Goal: Task Accomplishment & Management: Complete application form

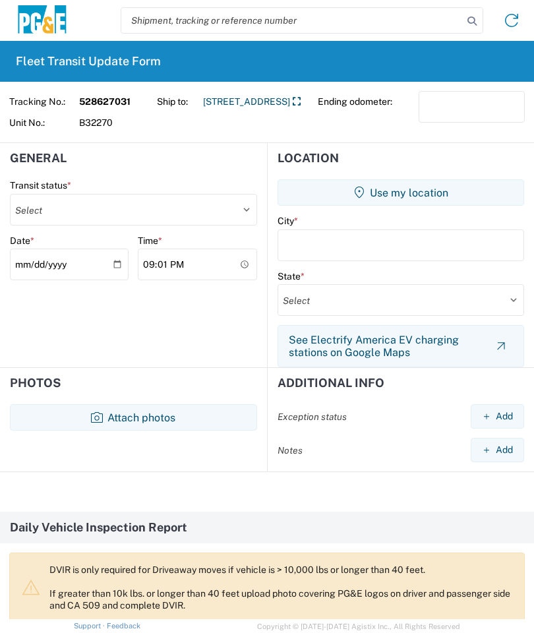
click at [245, 199] on select "Select Delivered Picked Up" at bounding box center [133, 210] width 247 height 32
select select "PICKEDUP"
click at [312, 245] on input "text" at bounding box center [400, 245] width 247 height 32
type input "Coarse gold"
click at [392, 295] on select "Select [US_STATE] [US_STATE] [US_STATE] [US_STATE] Armed Forces Americas Armed …" at bounding box center [400, 300] width 247 height 32
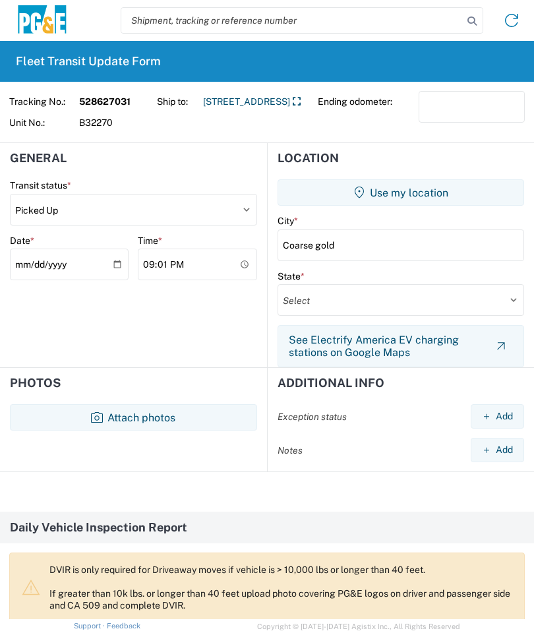
select select "CA"
click at [106, 260] on input "[DATE]" at bounding box center [69, 264] width 119 height 32
type input "[DATE]"
click at [229, 260] on input "21:01" at bounding box center [197, 264] width 119 height 32
type input "10:00"
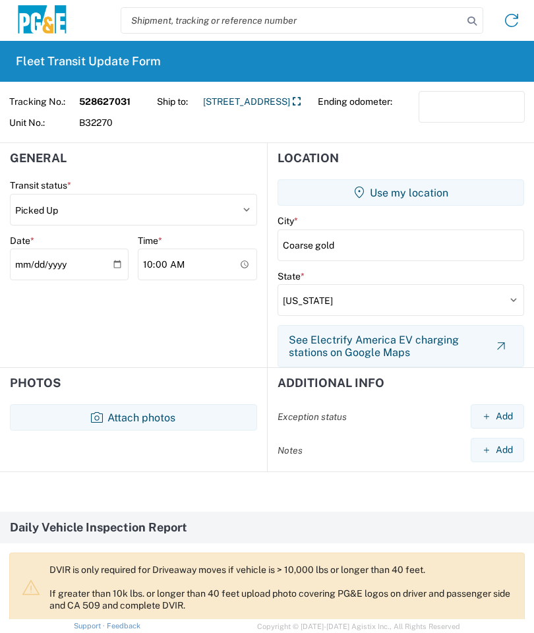
click at [320, 244] on input "Coarse gold" at bounding box center [400, 245] width 247 height 32
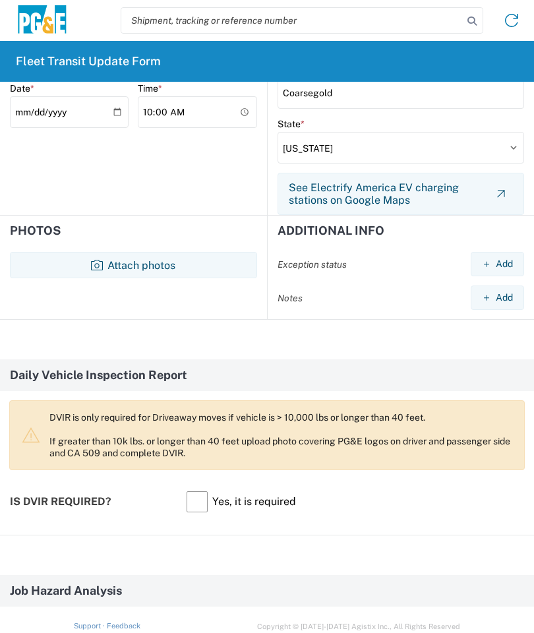
scroll to position [155, 0]
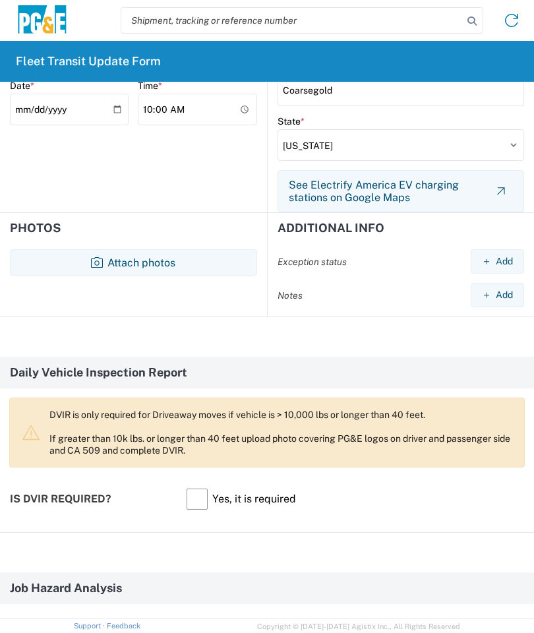
type input "Coarsegold"
click at [158, 259] on button "Attach photos" at bounding box center [133, 262] width 247 height 26
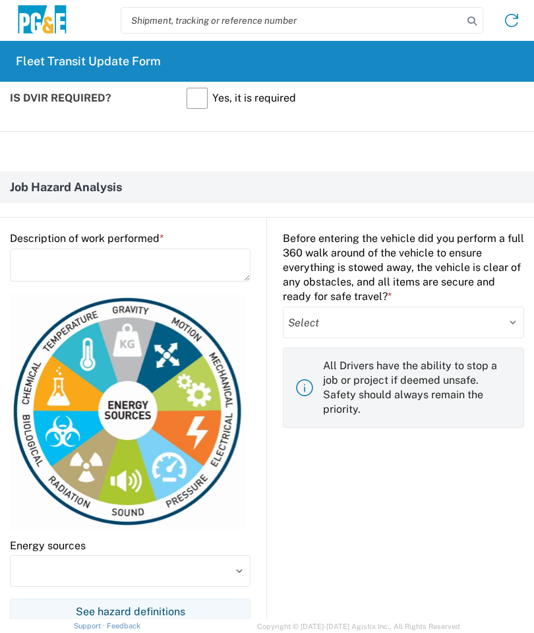
scroll to position [656, 0]
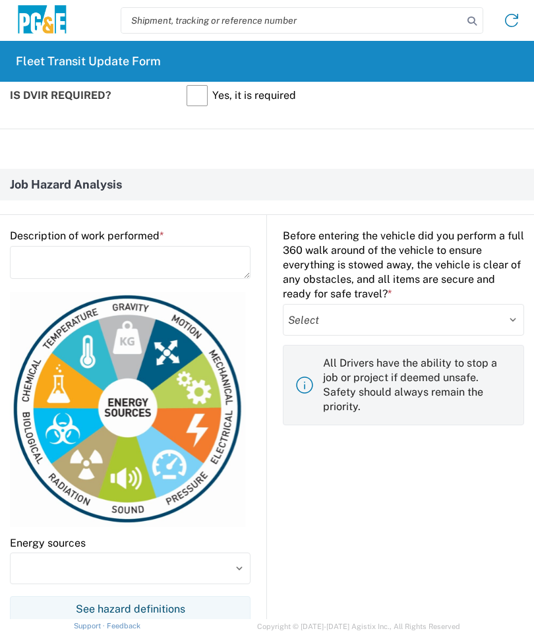
click at [491, 316] on select "Select Yes No" at bounding box center [403, 320] width 241 height 32
select select "yes"
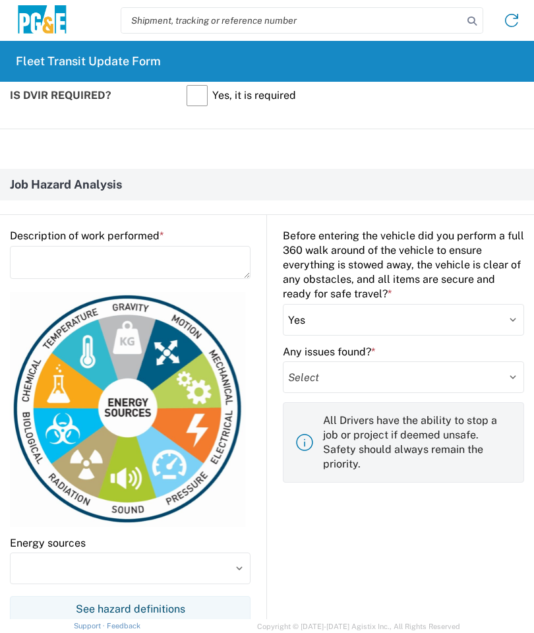
click at [390, 377] on select "Select Yes No" at bounding box center [403, 377] width 241 height 32
select select "no"
click at [121, 256] on textarea at bounding box center [130, 262] width 241 height 33
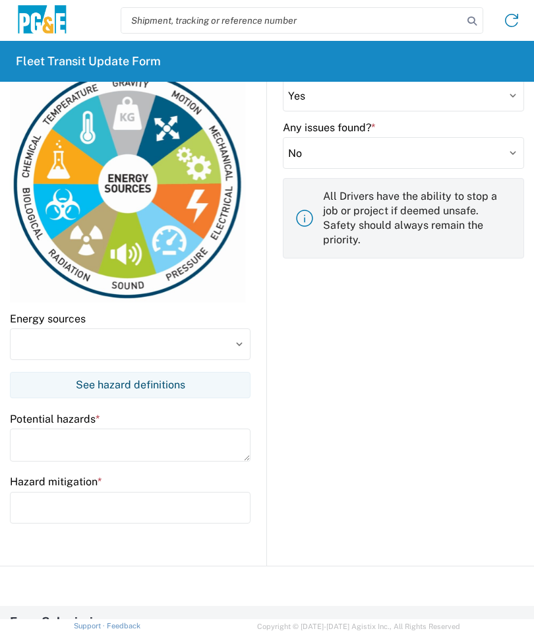
scroll to position [914, 0]
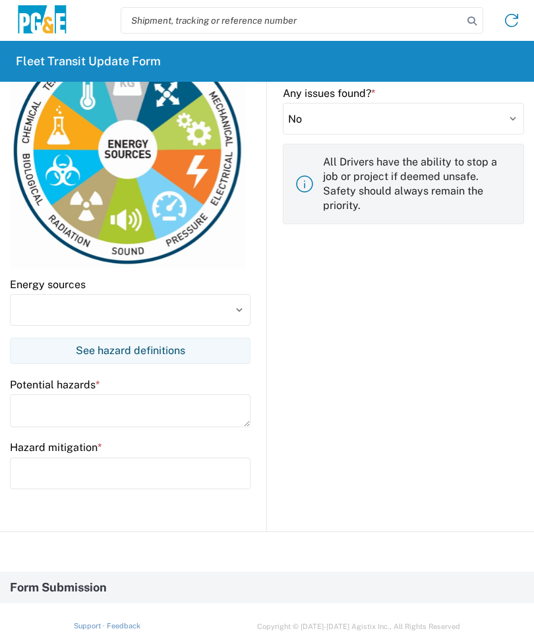
type textarea "Load vehicle"
click at [234, 306] on input at bounding box center [130, 310] width 241 height 32
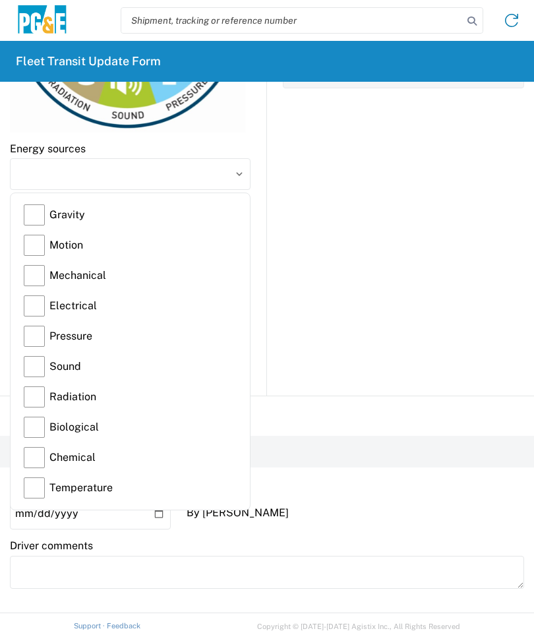
scroll to position [1055, 0]
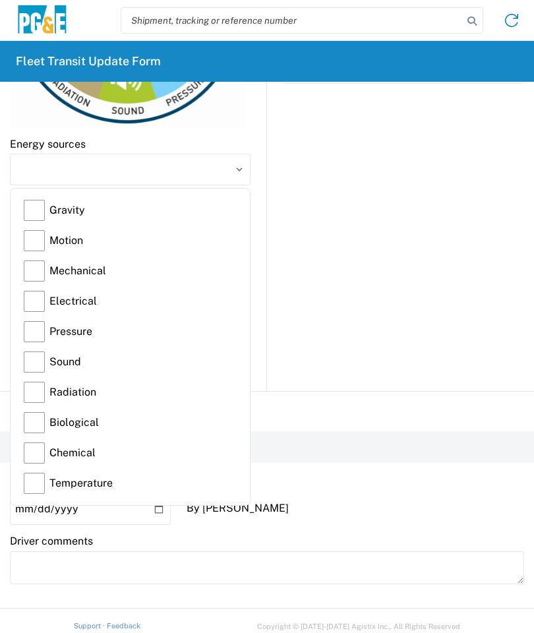
click at [38, 204] on label "Gravity" at bounding box center [130, 210] width 213 height 30
click at [0, 0] on input "Gravity" at bounding box center [0, 0] width 0 height 0
click at [38, 235] on label "Motion" at bounding box center [130, 240] width 213 height 30
click at [0, 0] on input "Motion" at bounding box center [0, 0] width 0 height 0
click at [36, 274] on label "Mechanical" at bounding box center [130, 271] width 213 height 30
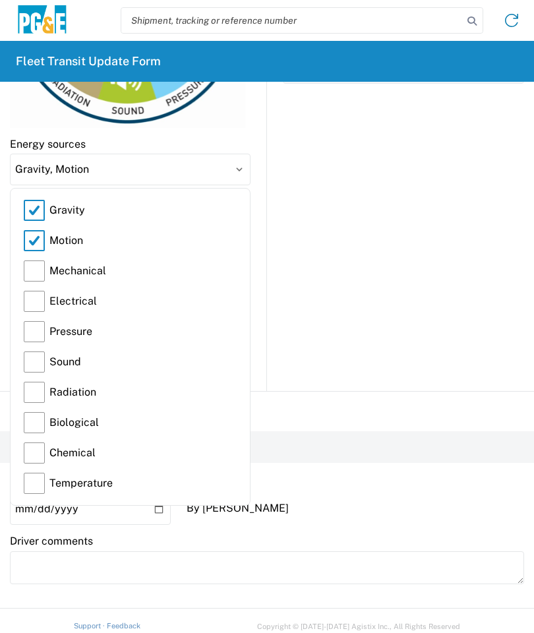
click at [0, 0] on input "Mechanical" at bounding box center [0, 0] width 0 height 0
type input "Gravity, Motion, Mechanical"
click at [242, 169] on input "Gravity, Motion, Mechanical" at bounding box center [130, 170] width 241 height 32
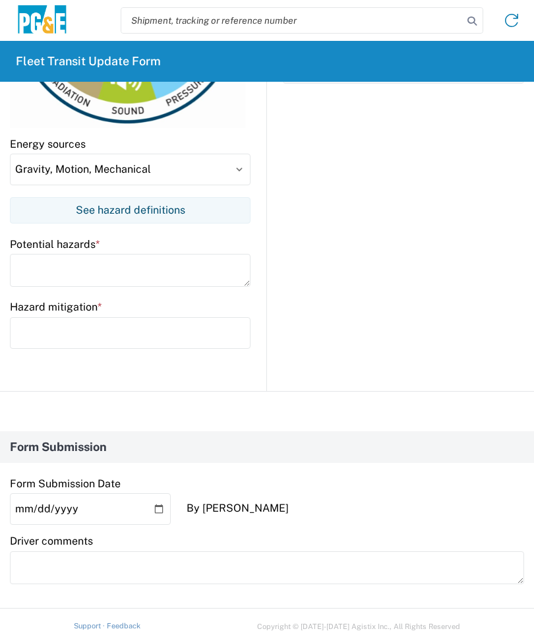
click at [35, 269] on textarea at bounding box center [130, 270] width 241 height 33
type textarea "Slips, trips and falls. Backing up and wincing."
click at [35, 327] on input "text" at bounding box center [130, 333] width 241 height 32
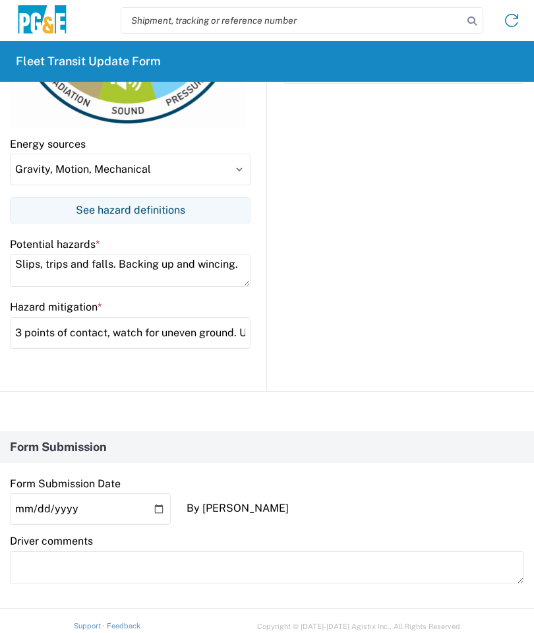
type input "3 points of contact, watch for uneven ground. Use a spotter"
click at [165, 262] on textarea "Slips, trips and falls. Backing up and wincing." at bounding box center [130, 270] width 241 height 33
click at [174, 266] on textarea "Slips, trips and falls. Backing up and wincing." at bounding box center [130, 270] width 241 height 33
click at [171, 269] on textarea "Slips, trips and falls. Backing up pinch and wincing." at bounding box center [130, 270] width 241 height 33
click at [161, 263] on textarea "Slips, trips and falls. Backing up pinch and wincing." at bounding box center [130, 270] width 241 height 33
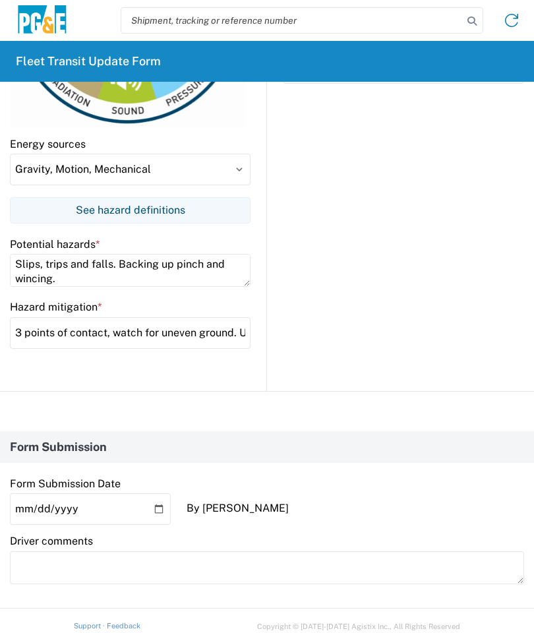
click at [372, 197] on div "Before entering the vehicle did you perform a full 360 walk around of the vehic…" at bounding box center [395, 103] width 257 height 575
click at [173, 261] on textarea "Slips, trips and falls. Backing up pinch and wincing." at bounding box center [130, 270] width 241 height 33
click at [206, 264] on textarea "Slips, trips and falls. Backing up, pinch and wincing." at bounding box center [130, 270] width 241 height 33
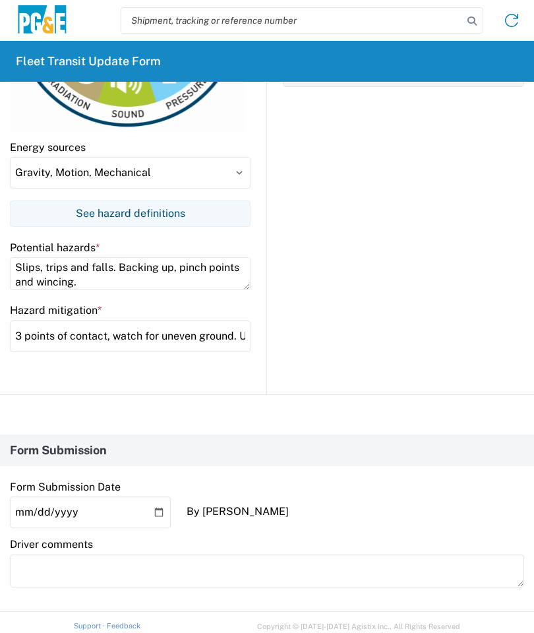
scroll to position [1051, 0]
type textarea "Slips, trips and falls. Backing up, pinch points and wincing."
click at [208, 333] on input "3 points of contact, watch for uneven ground. Use a spotter" at bounding box center [130, 337] width 241 height 32
click at [216, 339] on input "3 points of contact, watch for uneven ground. Use a spotter pay" at bounding box center [130, 337] width 241 height 32
click at [241, 332] on input "3 points of contact, watch for uneven ground. Use a spotter, pay" at bounding box center [130, 337] width 241 height 32
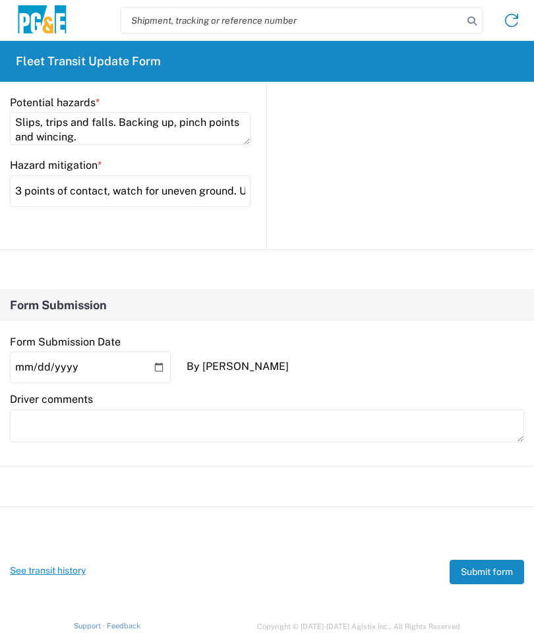
scroll to position [1196, 0]
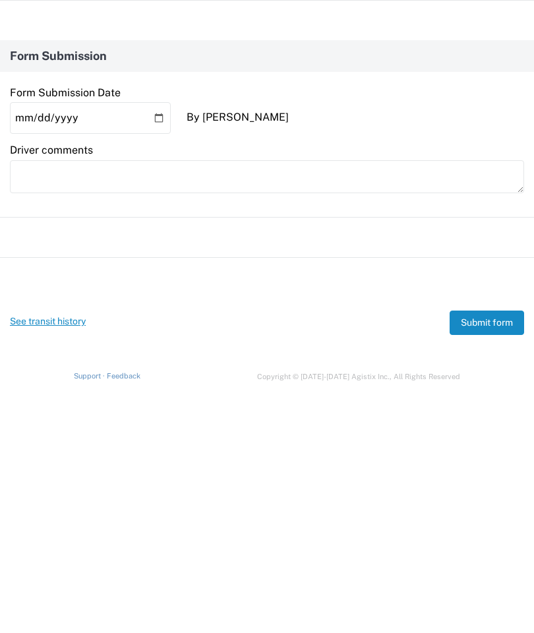
type input "3 points of contact, watch for uneven ground. Use a spotter, pay attention to h…"
click at [493, 560] on button "Submit form" at bounding box center [487, 572] width 74 height 24
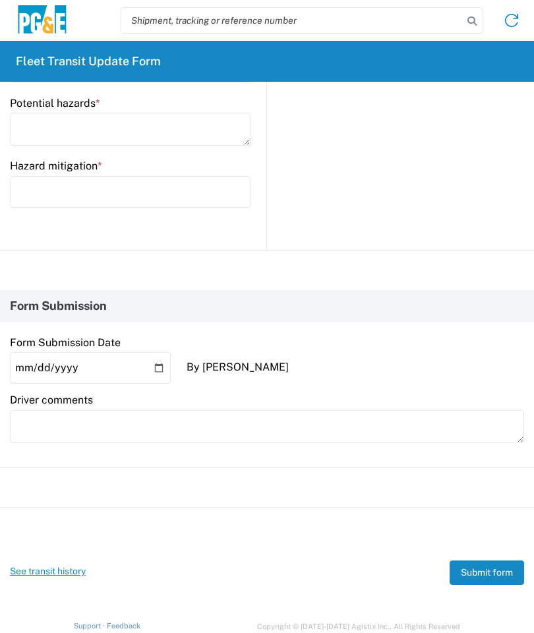
scroll to position [0, 0]
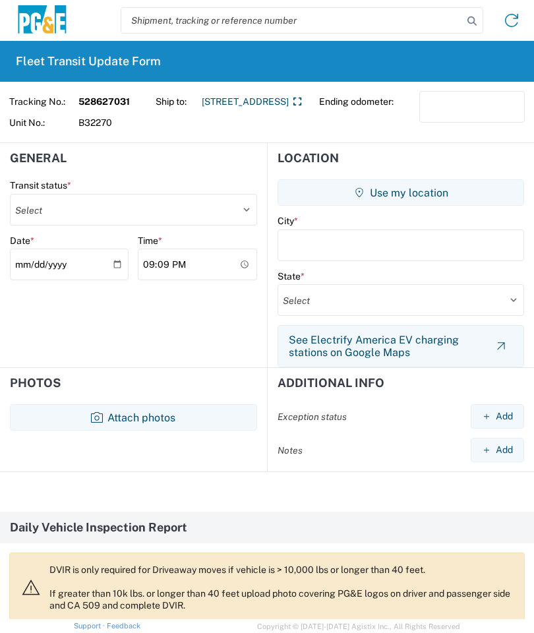
click at [86, 265] on input "[DATE]" at bounding box center [69, 264] width 119 height 32
type input "[DATE]"
click at [244, 211] on select "Select Delivered Picked Up" at bounding box center [133, 210] width 247 height 32
select select "DELIVRED"
click at [303, 241] on input "text" at bounding box center [400, 245] width 247 height 32
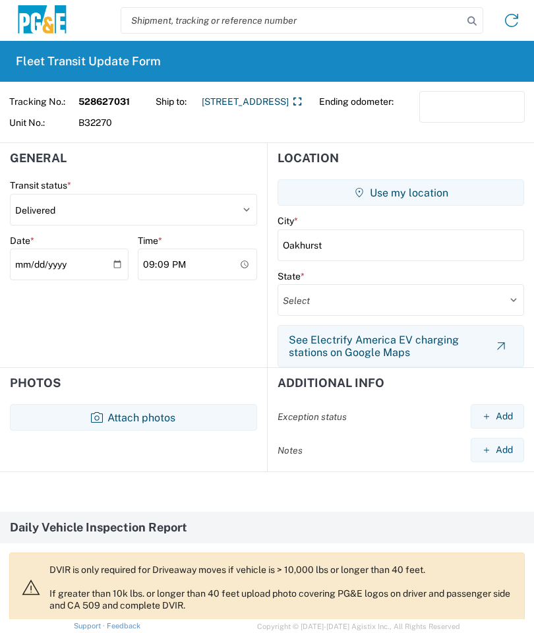
type input "Oakhurst"
click at [350, 301] on select "Select [US_STATE] [US_STATE] [US_STATE] [US_STATE] Armed Forces Americas Armed …" at bounding box center [400, 300] width 247 height 32
select select "CA"
click at [205, 267] on input "21:09" at bounding box center [197, 264] width 119 height 32
type input "12:00"
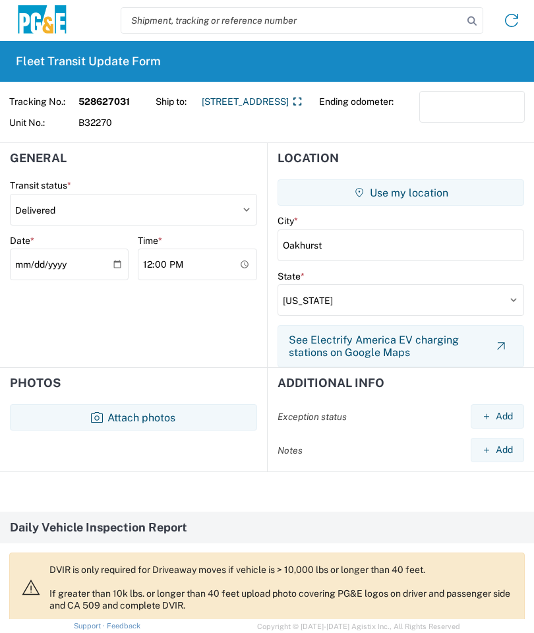
click at [151, 416] on button "Attach photos" at bounding box center [133, 417] width 247 height 26
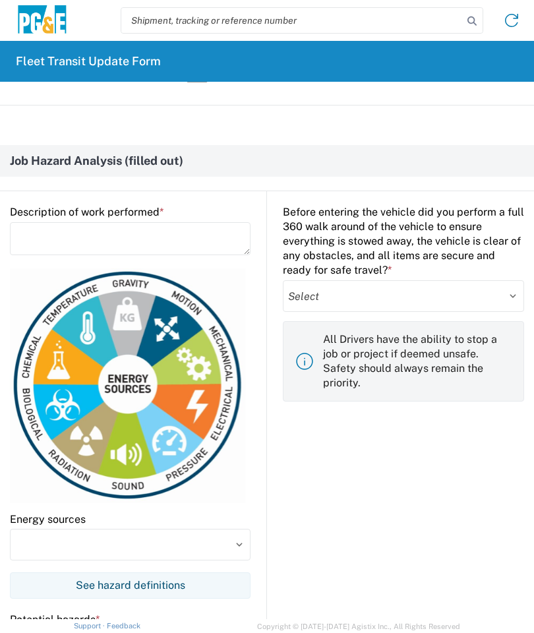
scroll to position [718, 0]
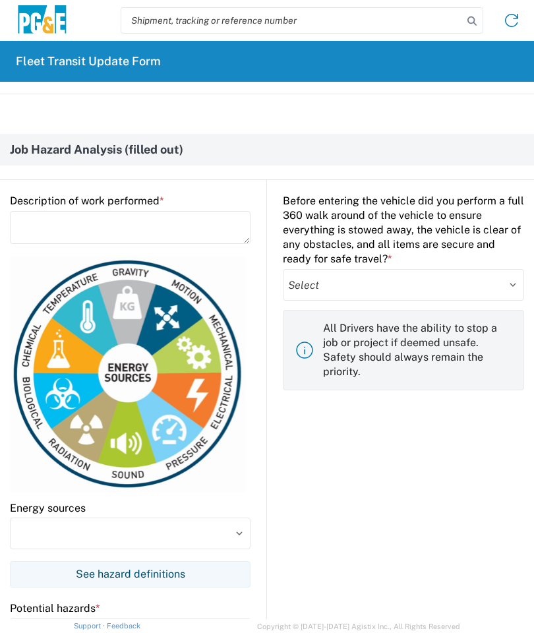
click at [35, 211] on textarea at bounding box center [130, 227] width 241 height 33
type textarea "Unload vehicle"
click at [437, 277] on select "Select Yes No" at bounding box center [403, 285] width 241 height 32
select select "yes"
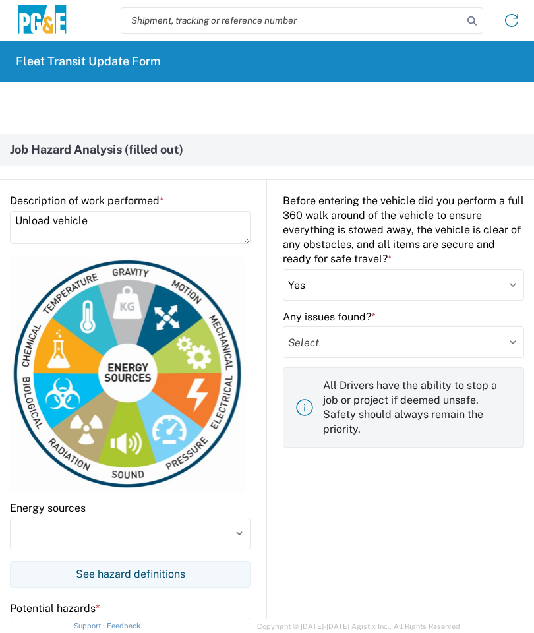
click at [391, 344] on select "Select Yes No" at bounding box center [403, 342] width 241 height 32
select select "no"
click at [229, 538] on input at bounding box center [130, 533] width 241 height 32
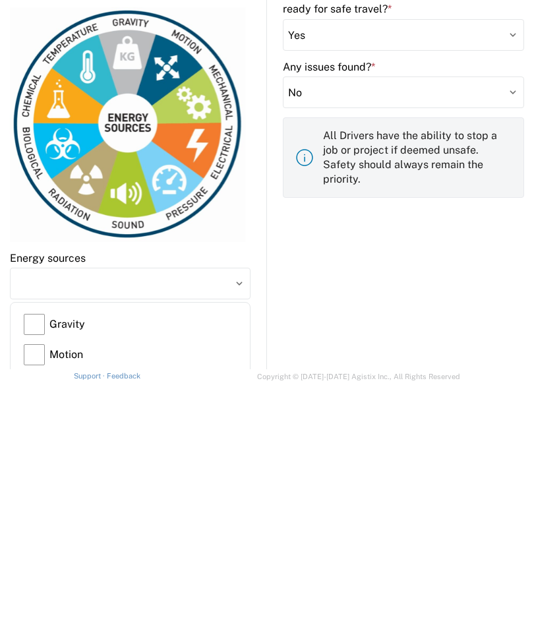
click at [36, 559] on label "Gravity" at bounding box center [130, 574] width 213 height 30
click at [0, 0] on input "Gravity" at bounding box center [0, 0] width 0 height 0
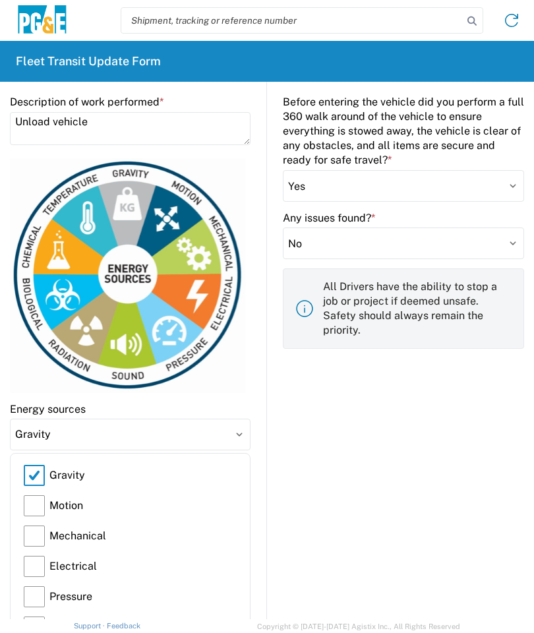
scroll to position [893, 0]
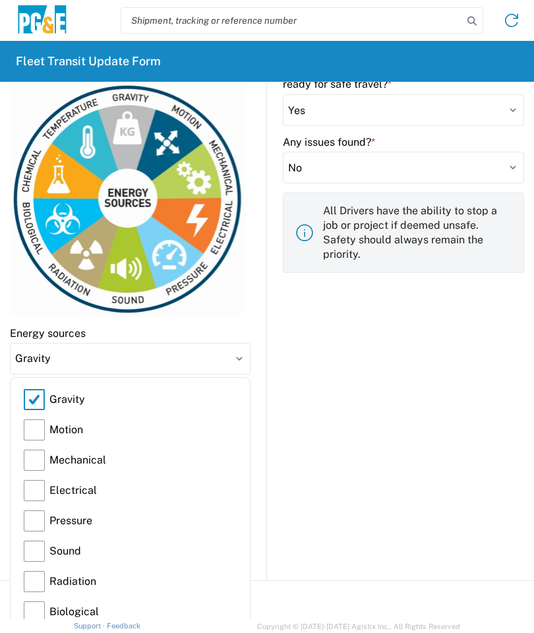
click at [38, 425] on label "Motion" at bounding box center [130, 430] width 213 height 30
click at [0, 0] on input "Motion" at bounding box center [0, 0] width 0 height 0
click at [47, 452] on label "Mechanical" at bounding box center [130, 460] width 213 height 30
click at [0, 0] on input "Mechanical" at bounding box center [0, 0] width 0 height 0
type input "Gravity, Motion, Mechanical"
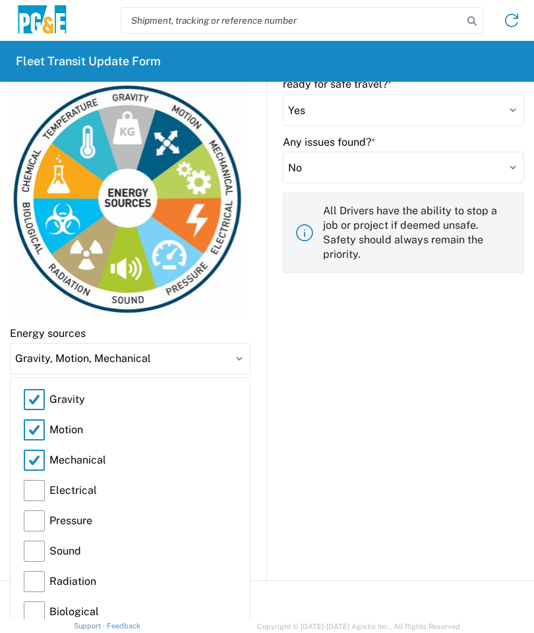
click at [237, 361] on input "Gravity, Motion, Mechanical" at bounding box center [130, 359] width 241 height 32
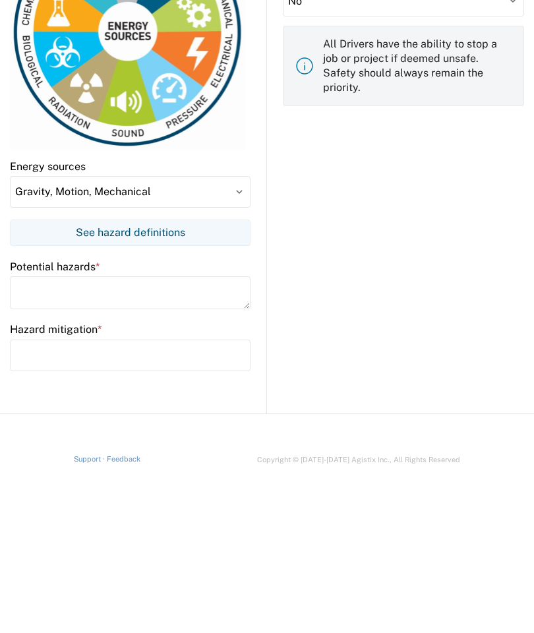
click at [100, 443] on textarea at bounding box center [130, 459] width 241 height 33
type textarea "Slips, trips and falls. Backing up, pinch points and winching."
click at [96, 506] on input "text" at bounding box center [130, 522] width 241 height 32
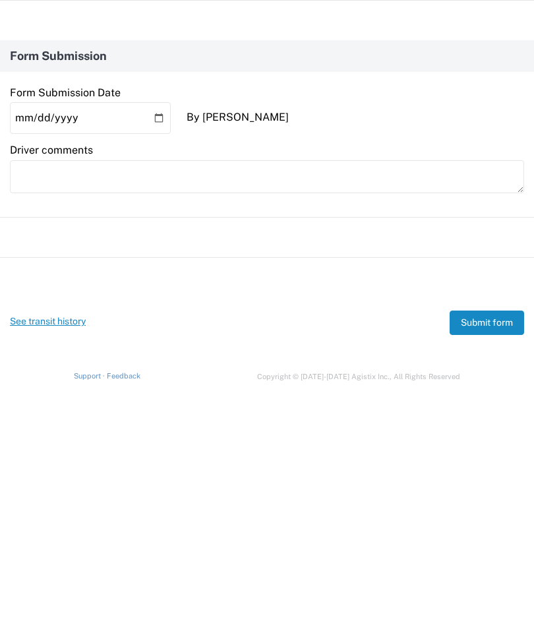
scroll to position [1223, 0]
type input "3 points of contact, watch for uneven ground. Use a spotter, pay attention to h…"
click at [500, 560] on button "Submit form" at bounding box center [487, 572] width 74 height 24
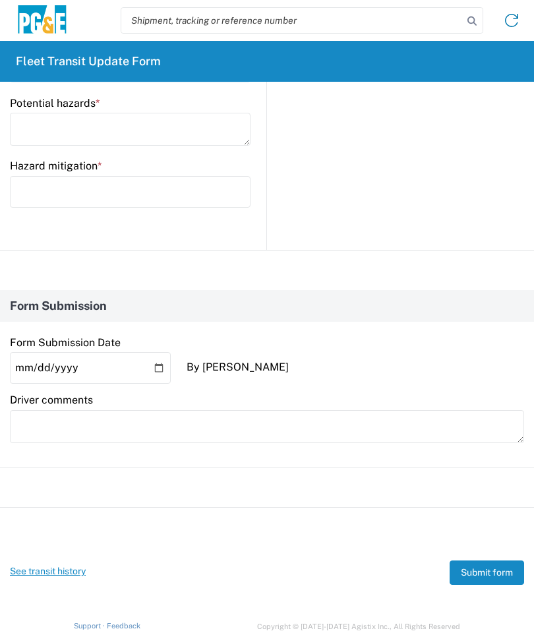
scroll to position [0, 0]
